Goal: Information Seeking & Learning: Learn about a topic

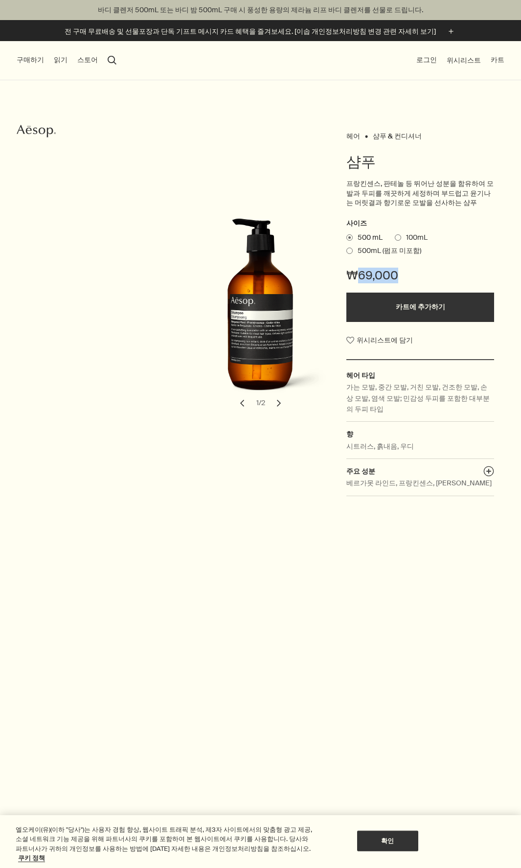
drag, startPoint x: 398, startPoint y: 273, endPoint x: 355, endPoint y: 274, distance: 43.1
click at [355, 274] on div "₩69,000" at bounding box center [421, 280] width 148 height 25
click at [391, 273] on span "₩69,000" at bounding box center [373, 276] width 52 height 16
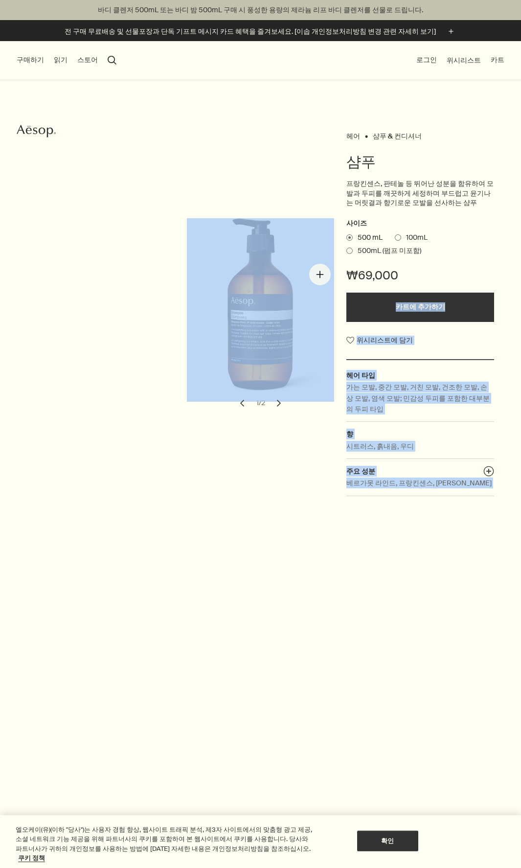
drag, startPoint x: 405, startPoint y: 275, endPoint x: 335, endPoint y: 275, distance: 70.0
click at [335, 275] on div "헤어 샴푸 & 컨디셔너 샴푸 프랑킨센스, 판테놀 등 뛰어난 성분을 함유하여 모발과 두피를 깨끗하게 세정하며 부드럽고 윤기나는 머릿결과 향기로운…" at bounding box center [260, 316] width 443 height 374
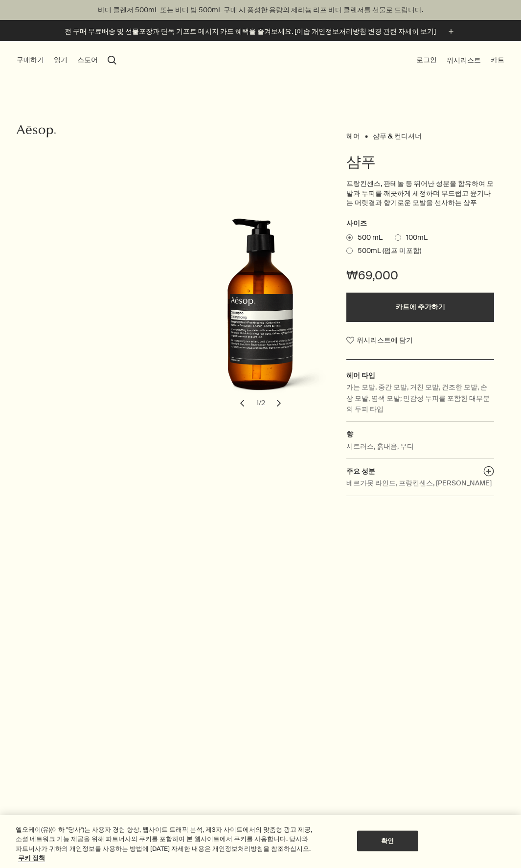
click at [386, 275] on span "₩69,000" at bounding box center [373, 276] width 52 height 16
drag, startPoint x: 346, startPoint y: 276, endPoint x: 404, endPoint y: 276, distance: 57.8
click at [404, 276] on div "₩69,000" at bounding box center [421, 280] width 148 height 25
copy span "₩69,000"
click at [39, 61] on button "구매하기" at bounding box center [30, 60] width 27 height 10
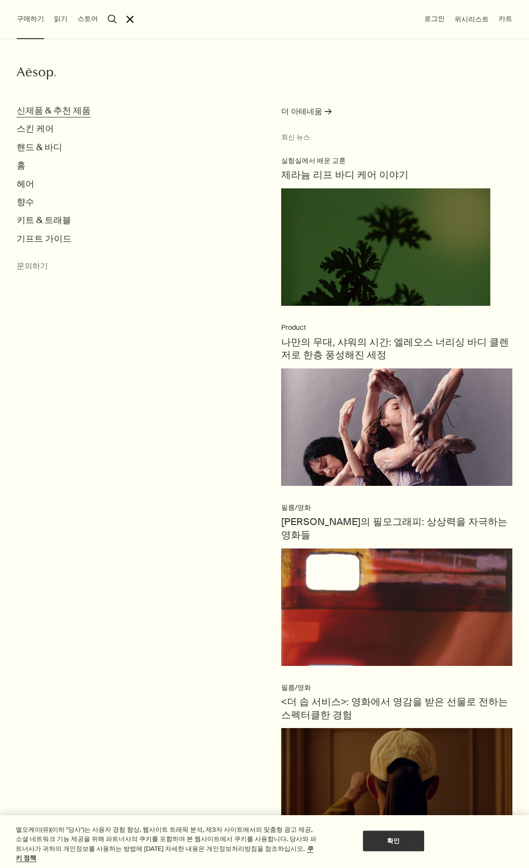
click at [65, 110] on button "신제품 & 추천 제품" at bounding box center [54, 110] width 74 height 11
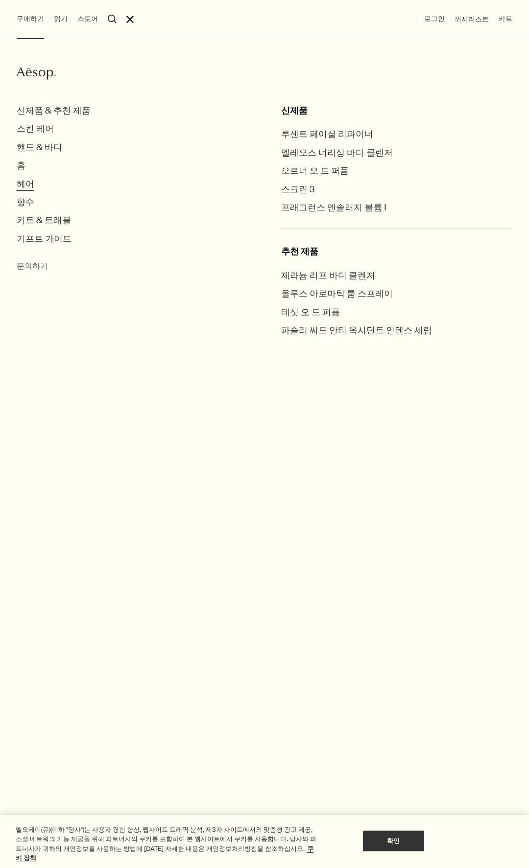
click at [25, 187] on button "헤어" at bounding box center [26, 184] width 18 height 11
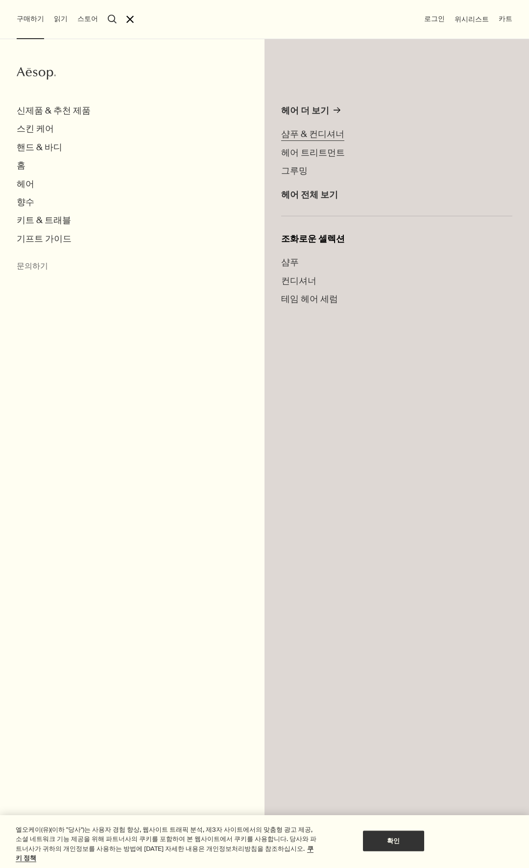
click at [328, 132] on span "샴푸 & 컨디셔너" at bounding box center [312, 134] width 63 height 12
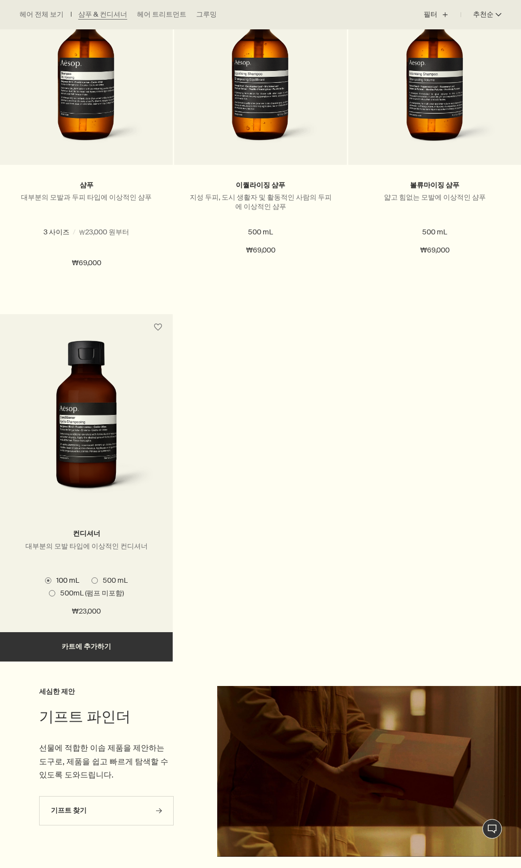
scroll to position [402, 0]
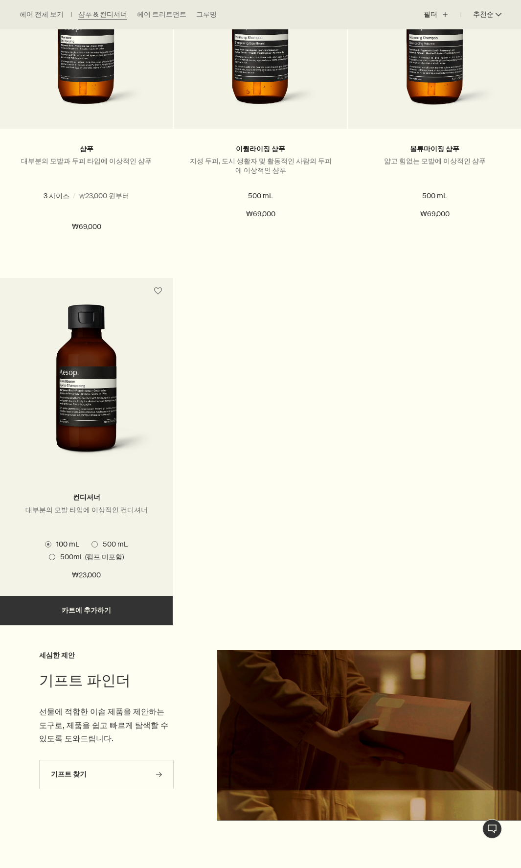
click at [106, 429] on img at bounding box center [86, 383] width 137 height 158
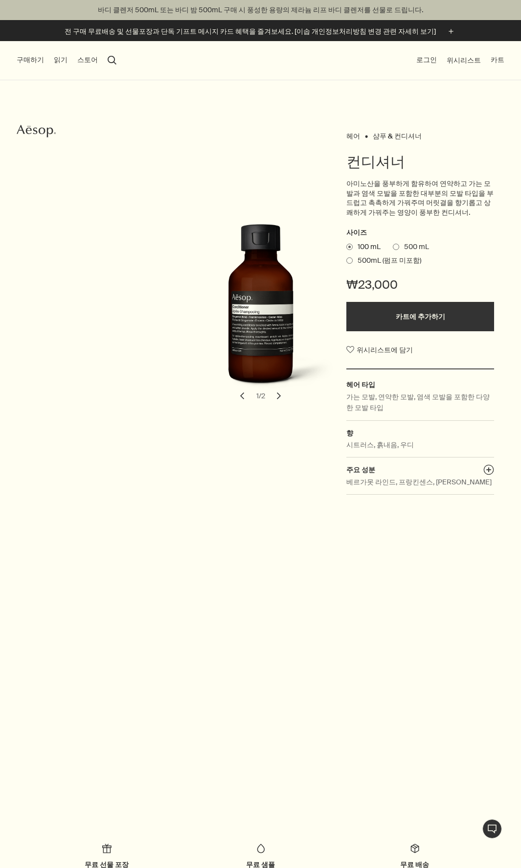
click at [403, 244] on span "500 mL" at bounding box center [414, 247] width 30 height 10
click at [393, 244] on input "500 mL" at bounding box center [393, 245] width 0 height 6
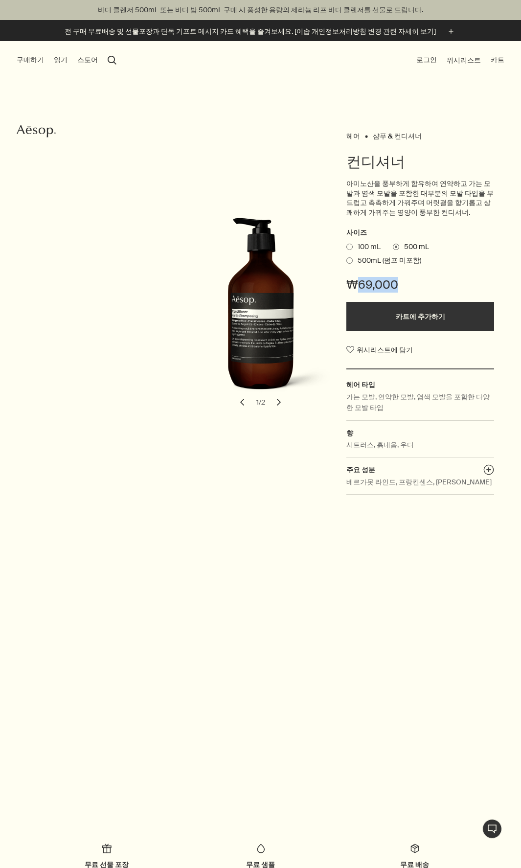
drag, startPoint x: 415, startPoint y: 283, endPoint x: 354, endPoint y: 284, distance: 60.2
click at [354, 284] on div "₩69,000" at bounding box center [421, 289] width 148 height 25
copy span "69,000"
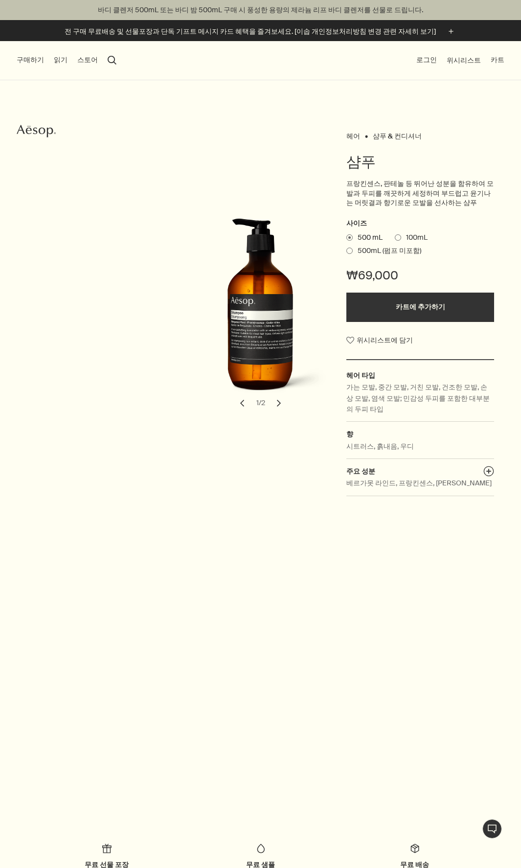
click at [403, 135] on 컨디셔너 "샴푸 & 컨디셔너" at bounding box center [397, 136] width 49 height 9
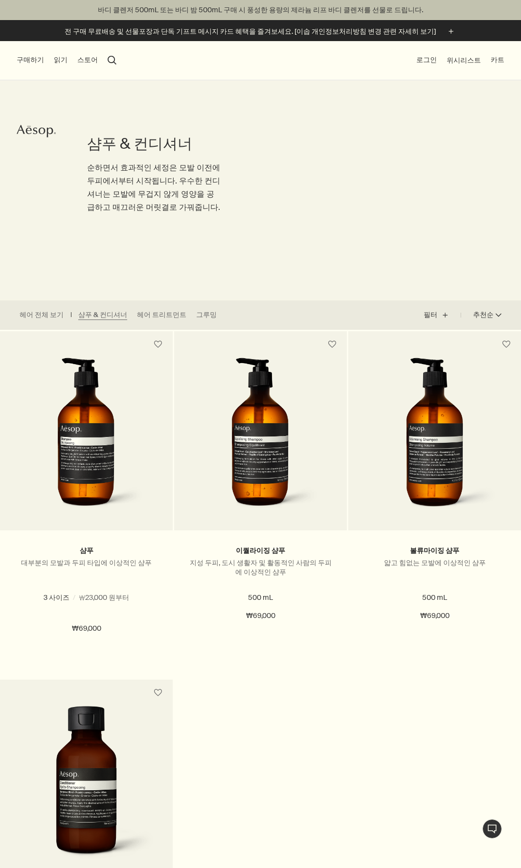
click at [58, 815] on img at bounding box center [86, 785] width 137 height 158
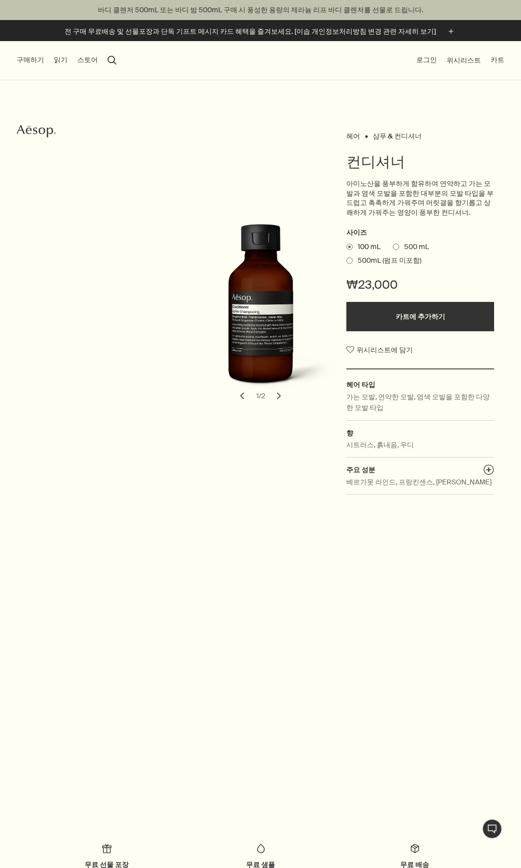
click at [396, 246] on span at bounding box center [396, 247] width 6 height 6
click at [393, 246] on input "500 mL" at bounding box center [393, 245] width 0 height 6
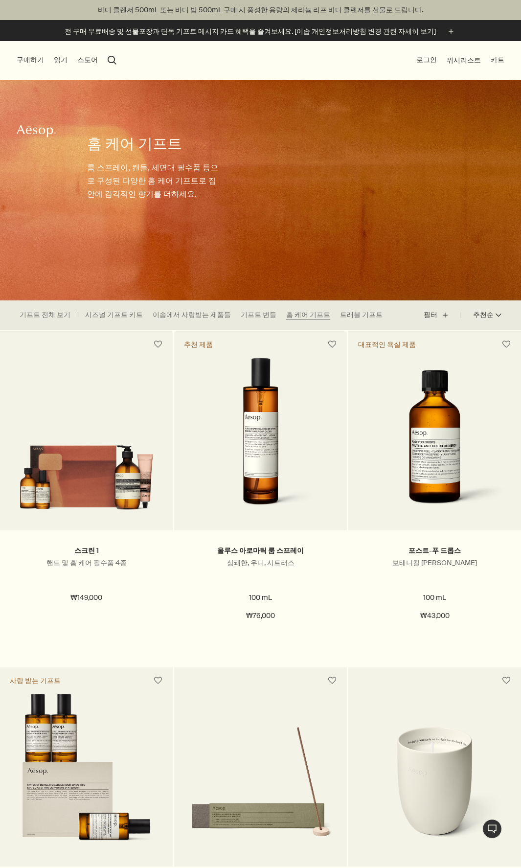
click at [24, 57] on button "구매하기" at bounding box center [30, 60] width 27 height 10
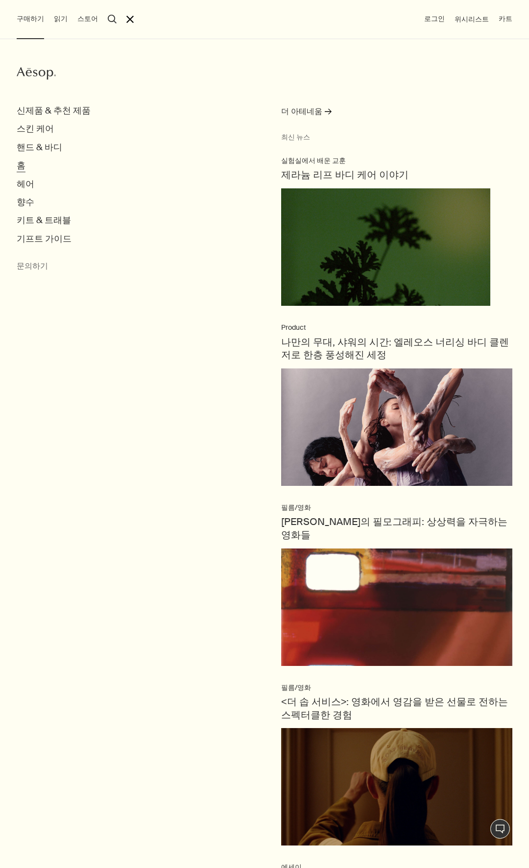
click at [23, 163] on button "홈" at bounding box center [21, 165] width 9 height 11
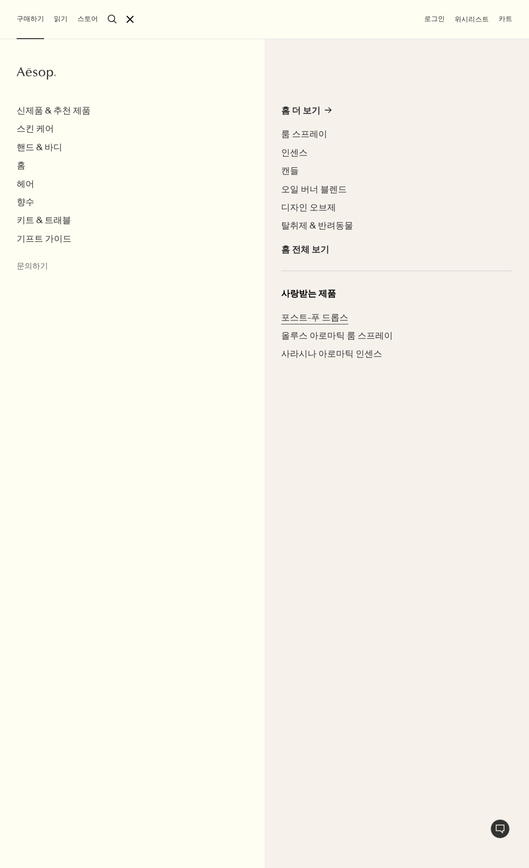
click at [337, 314] on span "포스트-푸 드롭스" at bounding box center [314, 318] width 67 height 12
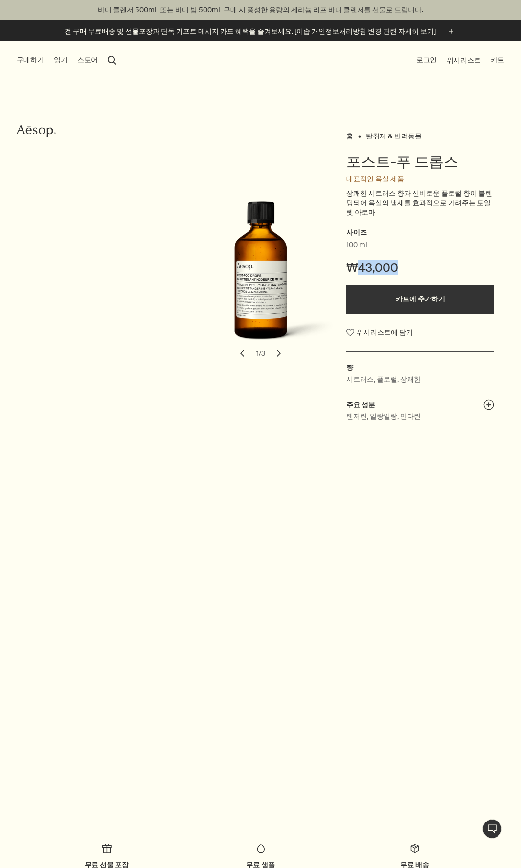
drag, startPoint x: 375, startPoint y: 255, endPoint x: 352, endPoint y: 258, distance: 23.2
click at [352, 260] on div "₩43,000" at bounding box center [421, 272] width 148 height 25
copy span "43,000"
